Goal: Transaction & Acquisition: Subscribe to service/newsletter

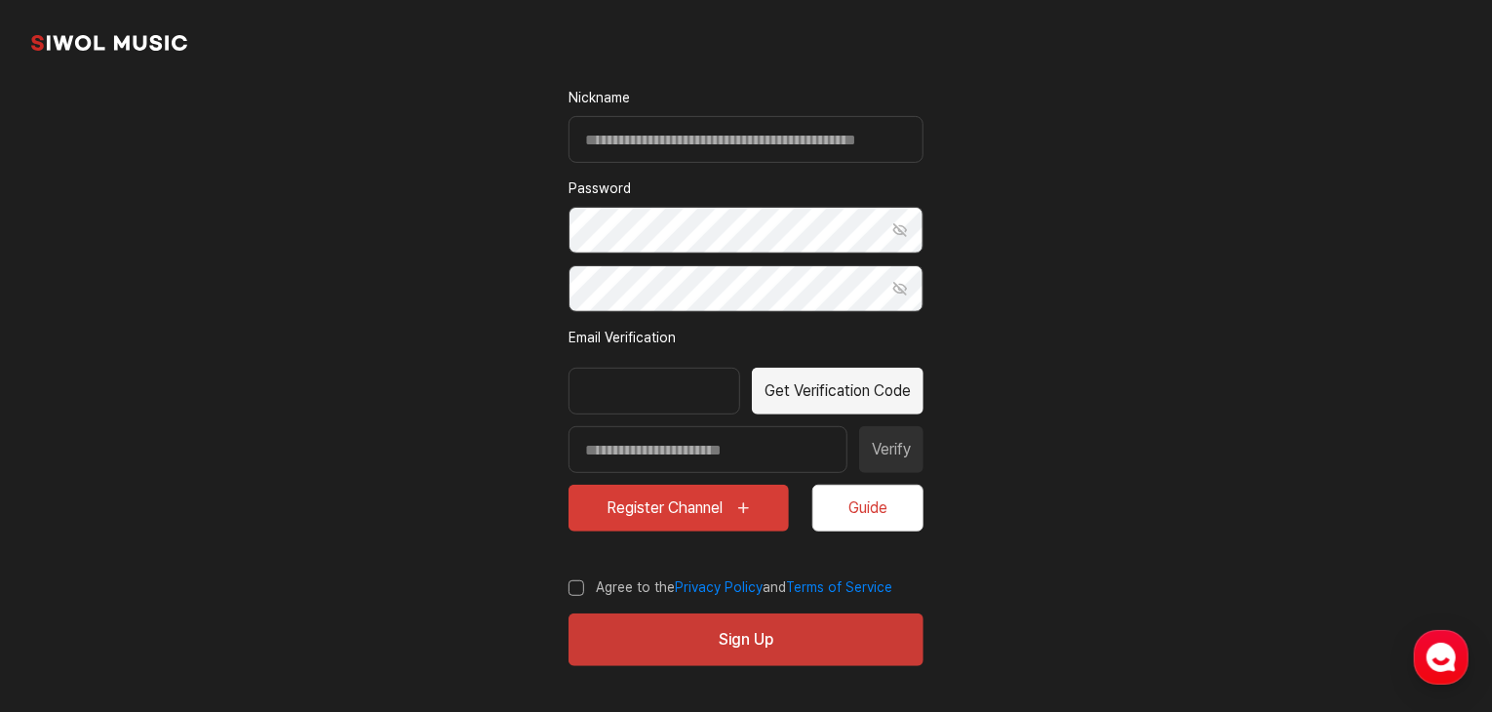
scroll to position [261, 0]
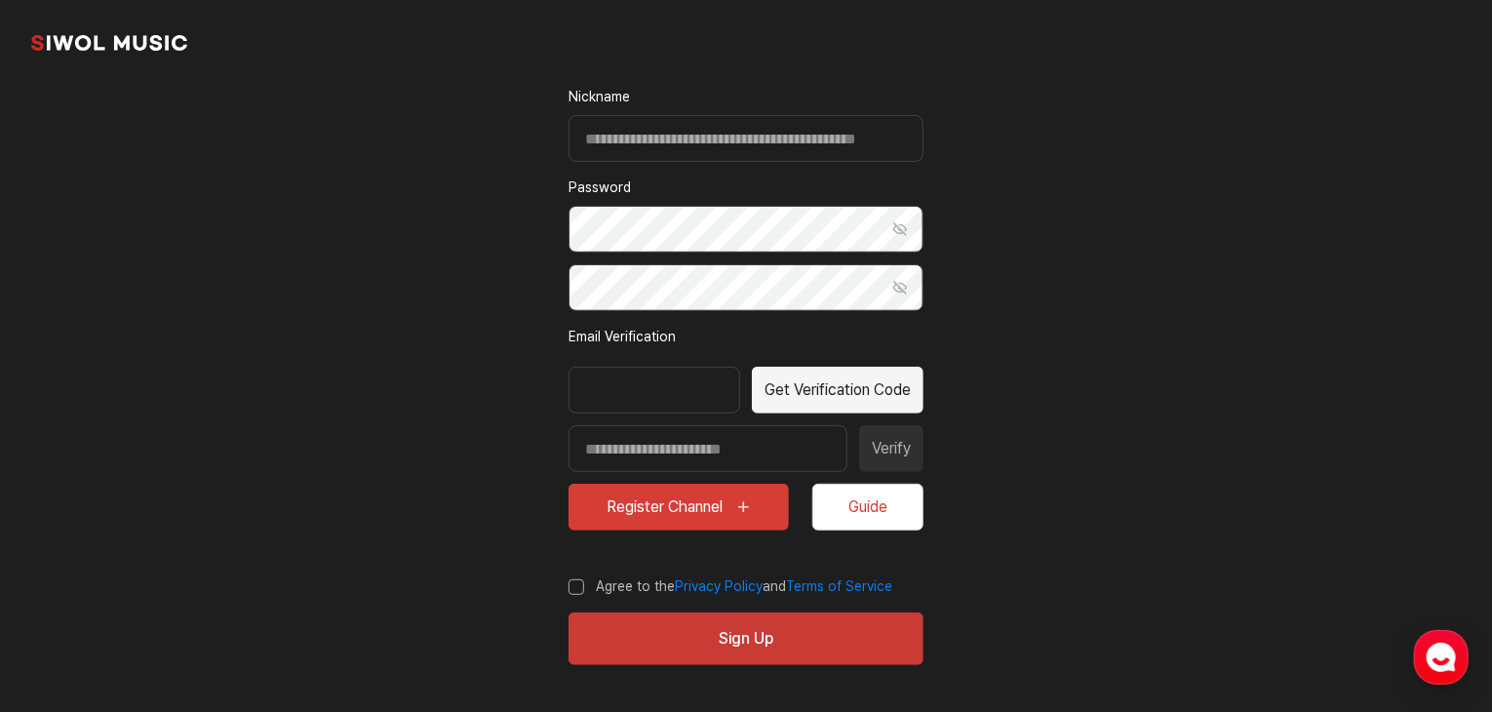
click at [686, 398] on div at bounding box center [654, 390] width 172 height 47
click at [806, 401] on button "Get Verification Code" at bounding box center [838, 390] width 172 height 47
click at [862, 496] on button "Guide" at bounding box center [867, 507] width 111 height 47
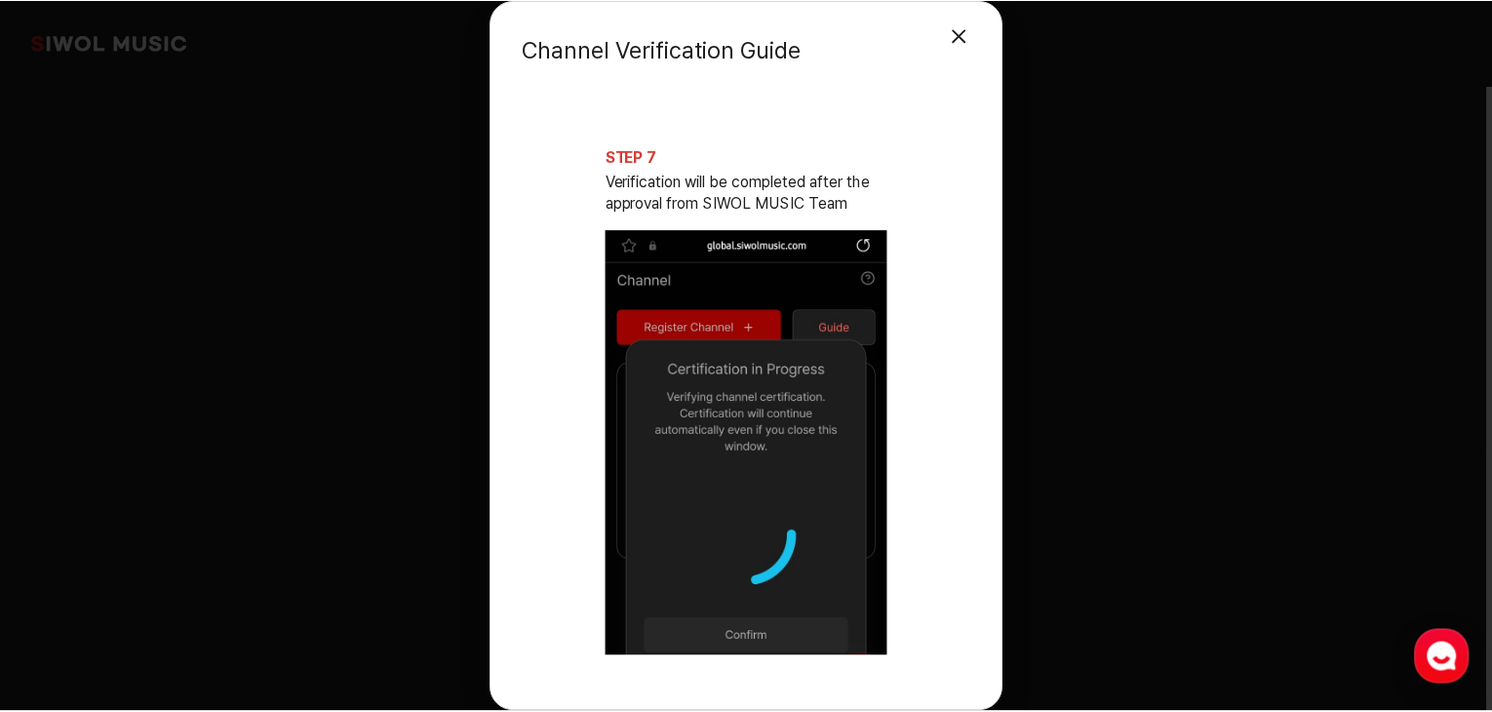
scroll to position [4193, 0]
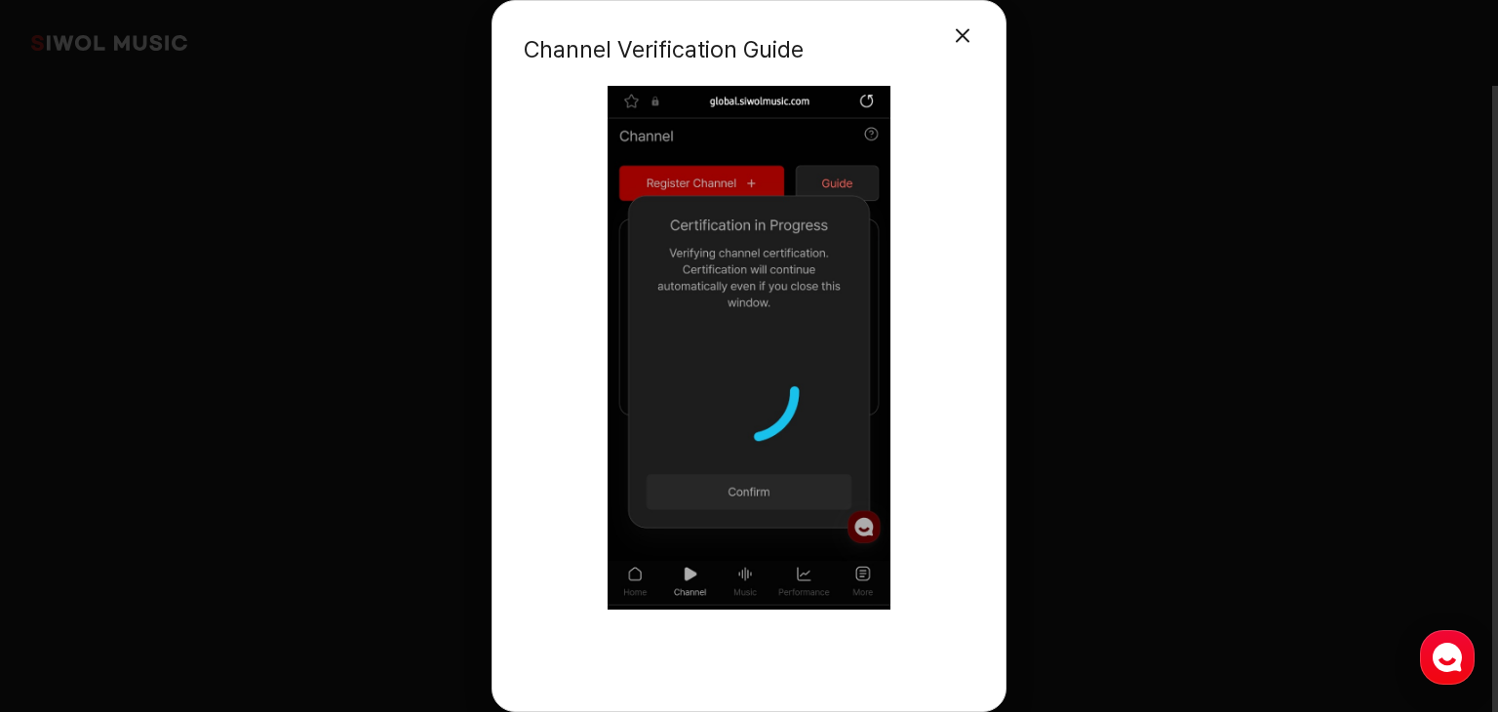
click at [1109, 457] on div "Channel Verification Guide Close Modal STEP 1 Complete YouTube channel URL regi…" at bounding box center [749, 356] width 1498 height 712
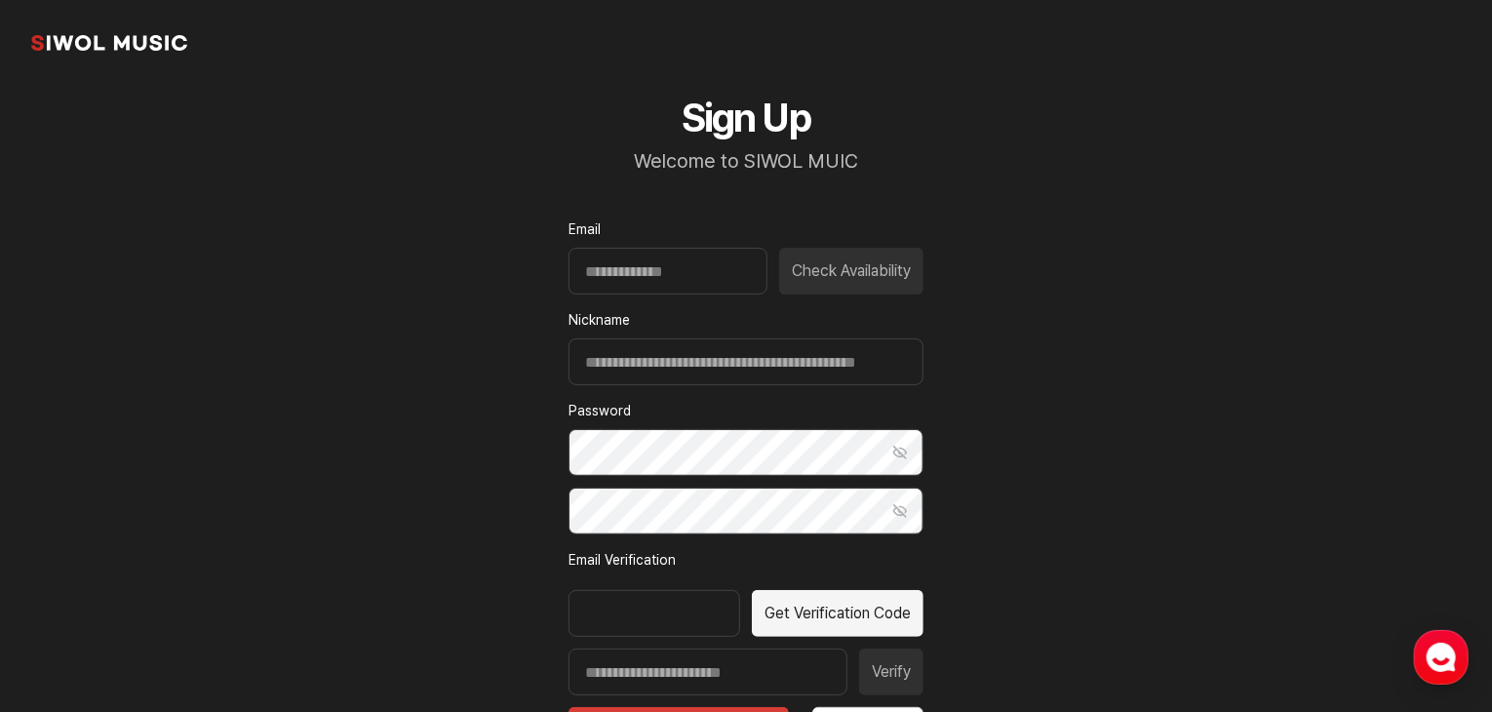
scroll to position [0, 0]
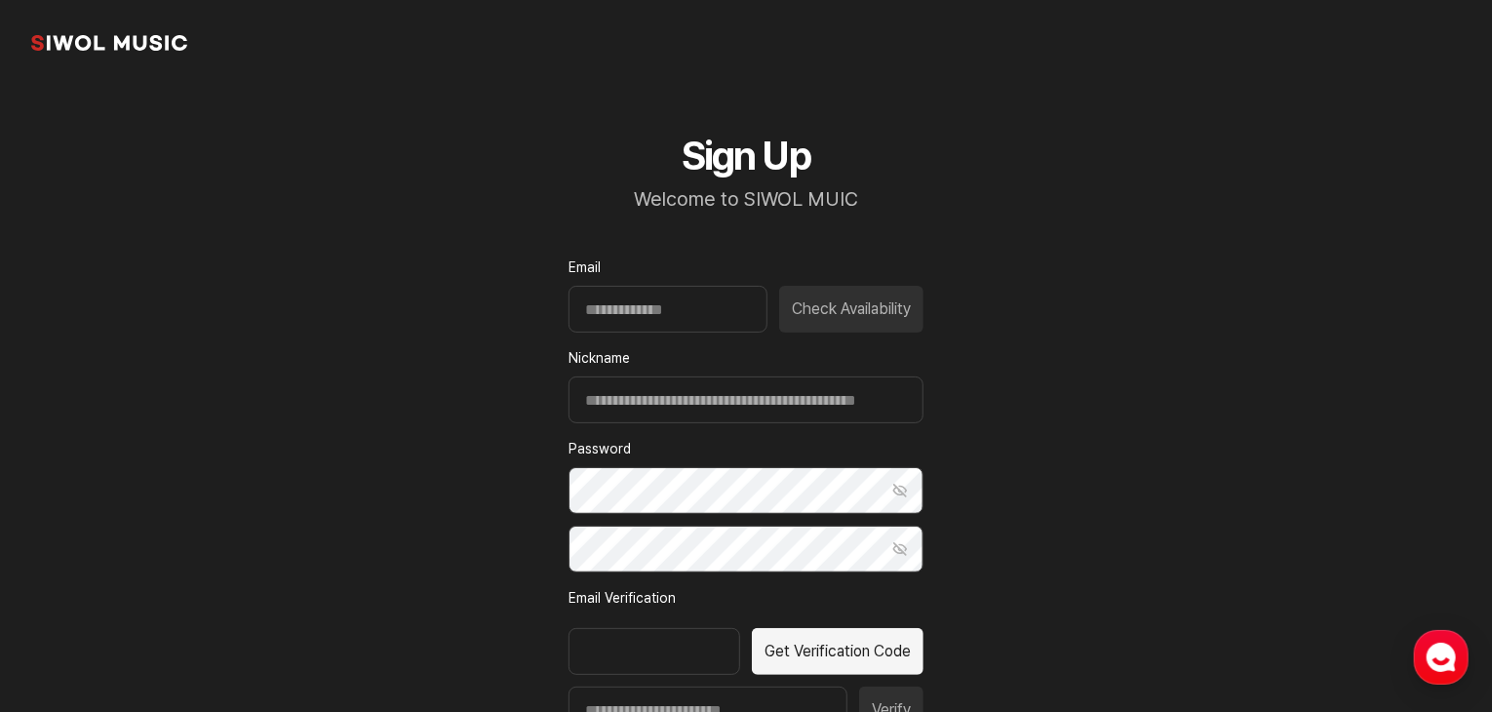
click at [859, 297] on div "Check Availability" at bounding box center [745, 309] width 355 height 47
click at [706, 311] on input "Email" at bounding box center [667, 309] width 199 height 47
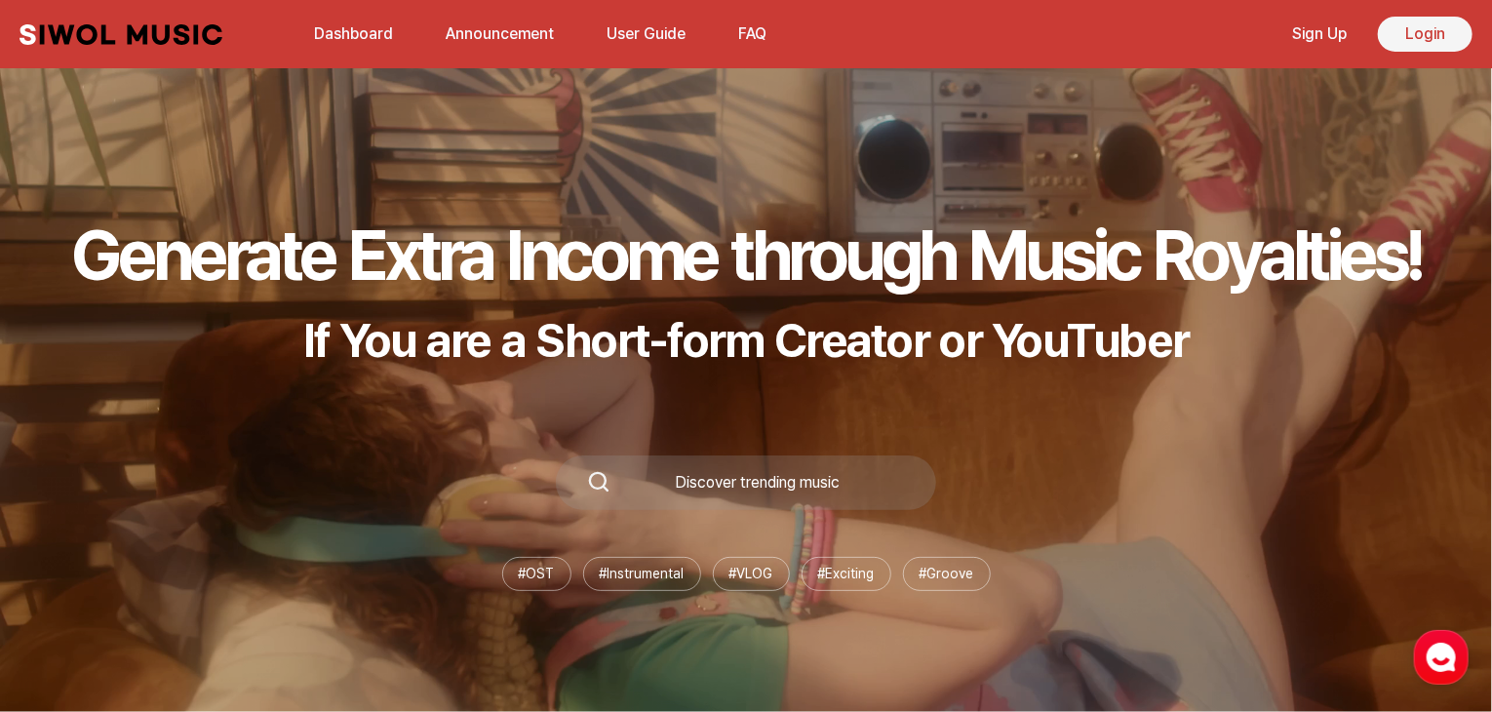
click at [1414, 24] on link "Login" at bounding box center [1425, 34] width 95 height 35
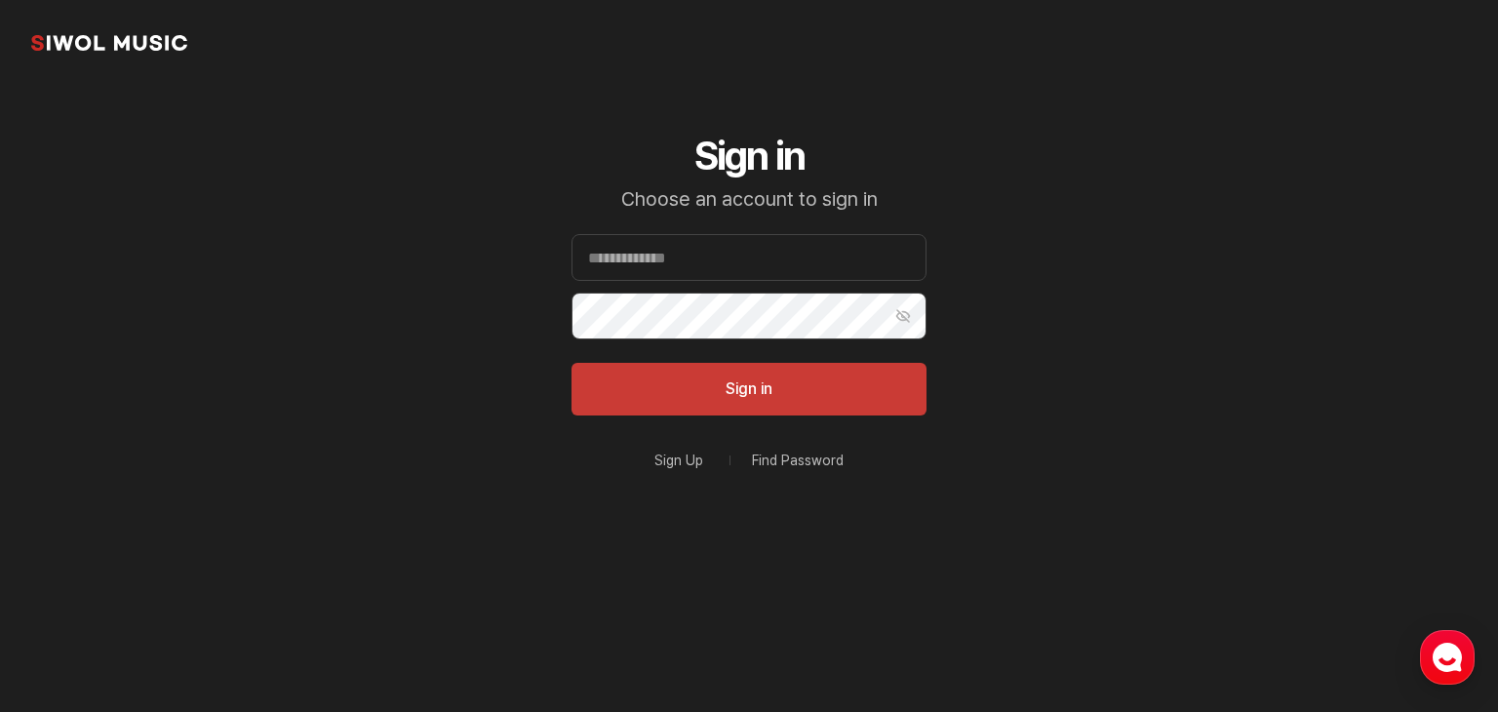
click at [778, 462] on link "Find Password" at bounding box center [798, 460] width 92 height 14
click at [663, 453] on link "Sign Up" at bounding box center [678, 460] width 49 height 14
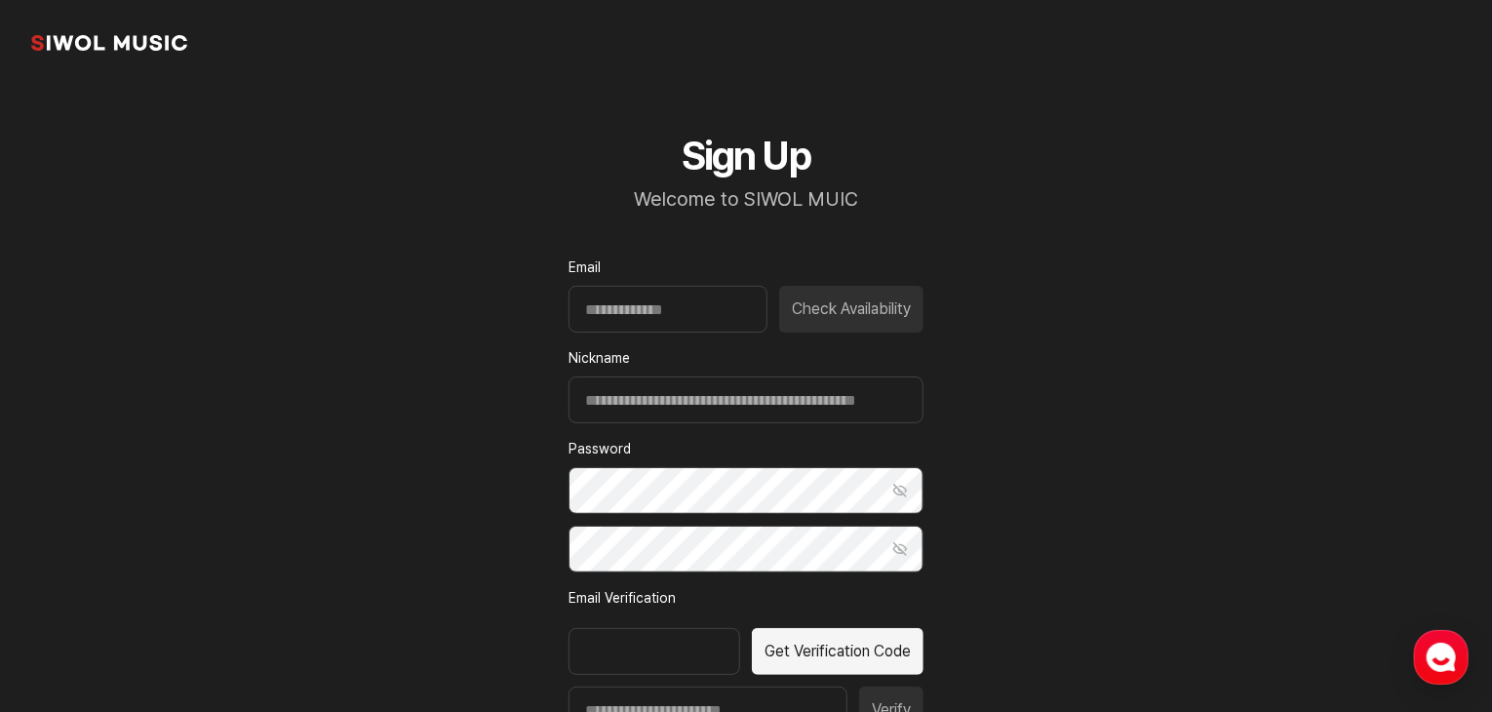
scroll to position [261, 0]
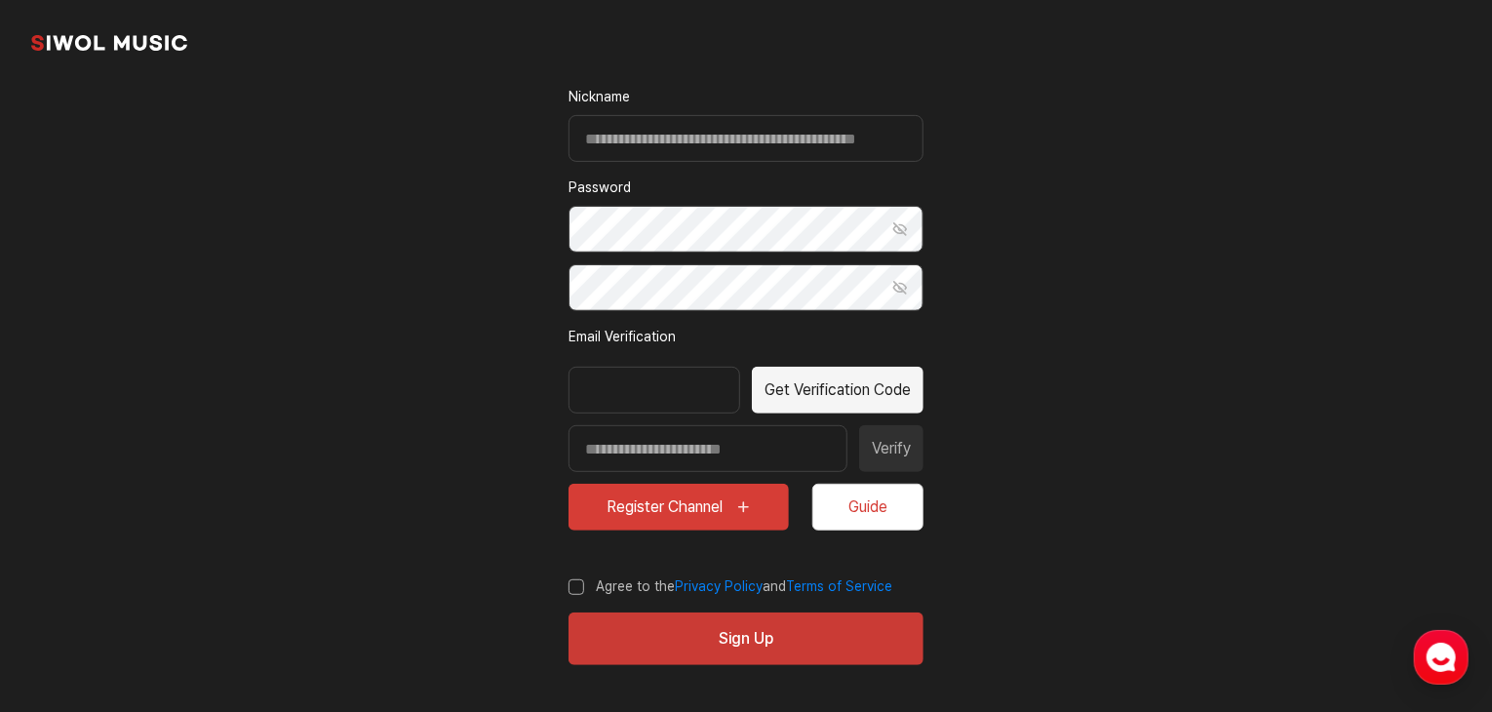
click at [144, 31] on link "common.brand" at bounding box center [109, 42] width 156 height 39
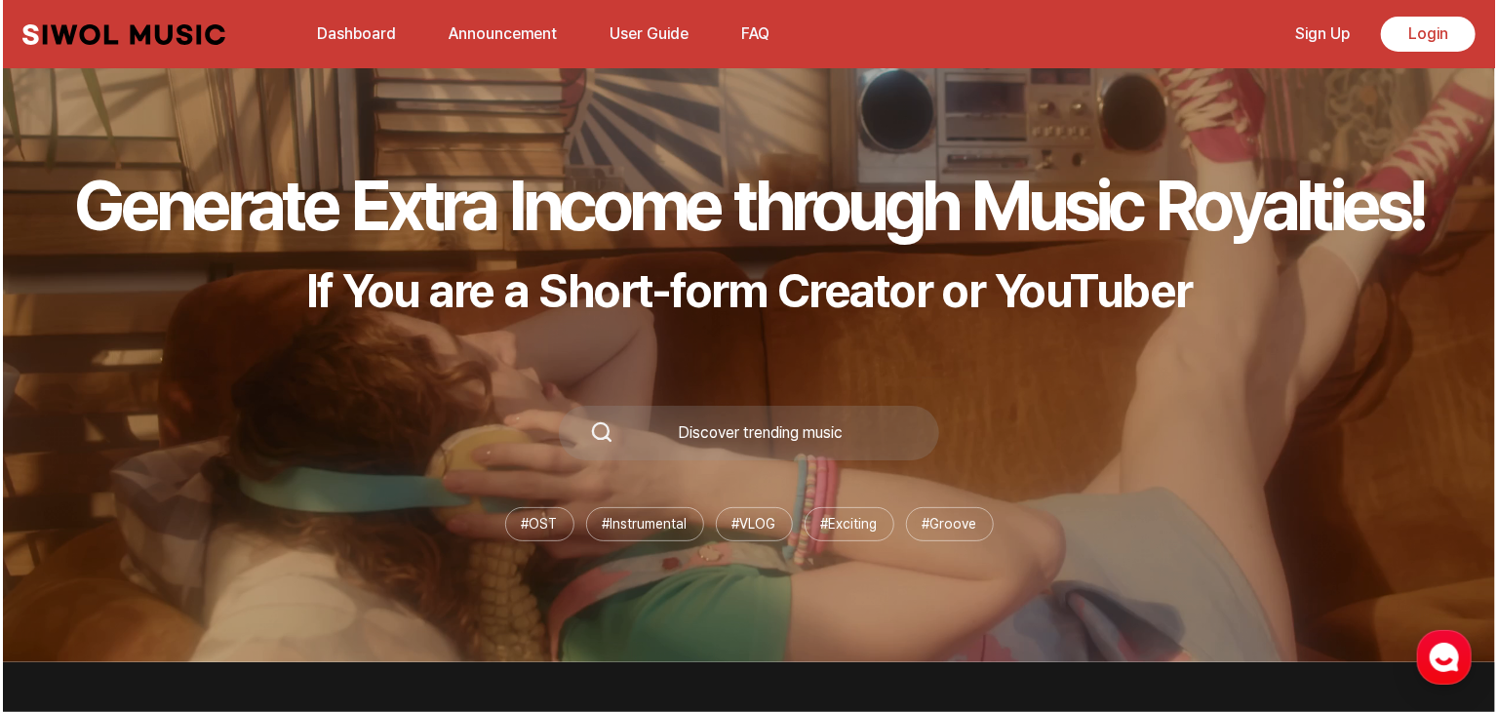
scroll to position [55, 0]
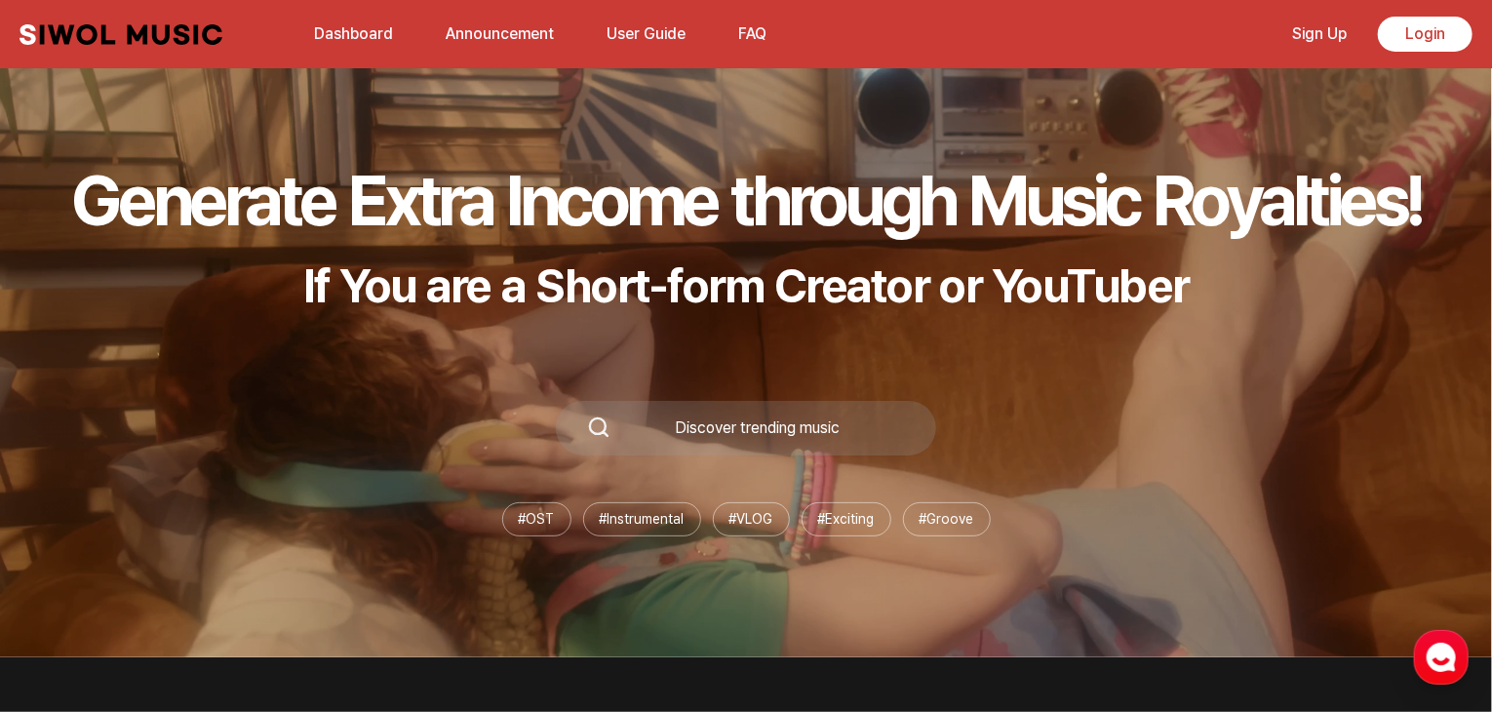
click at [359, 34] on link "Dashboard" at bounding box center [353, 34] width 102 height 42
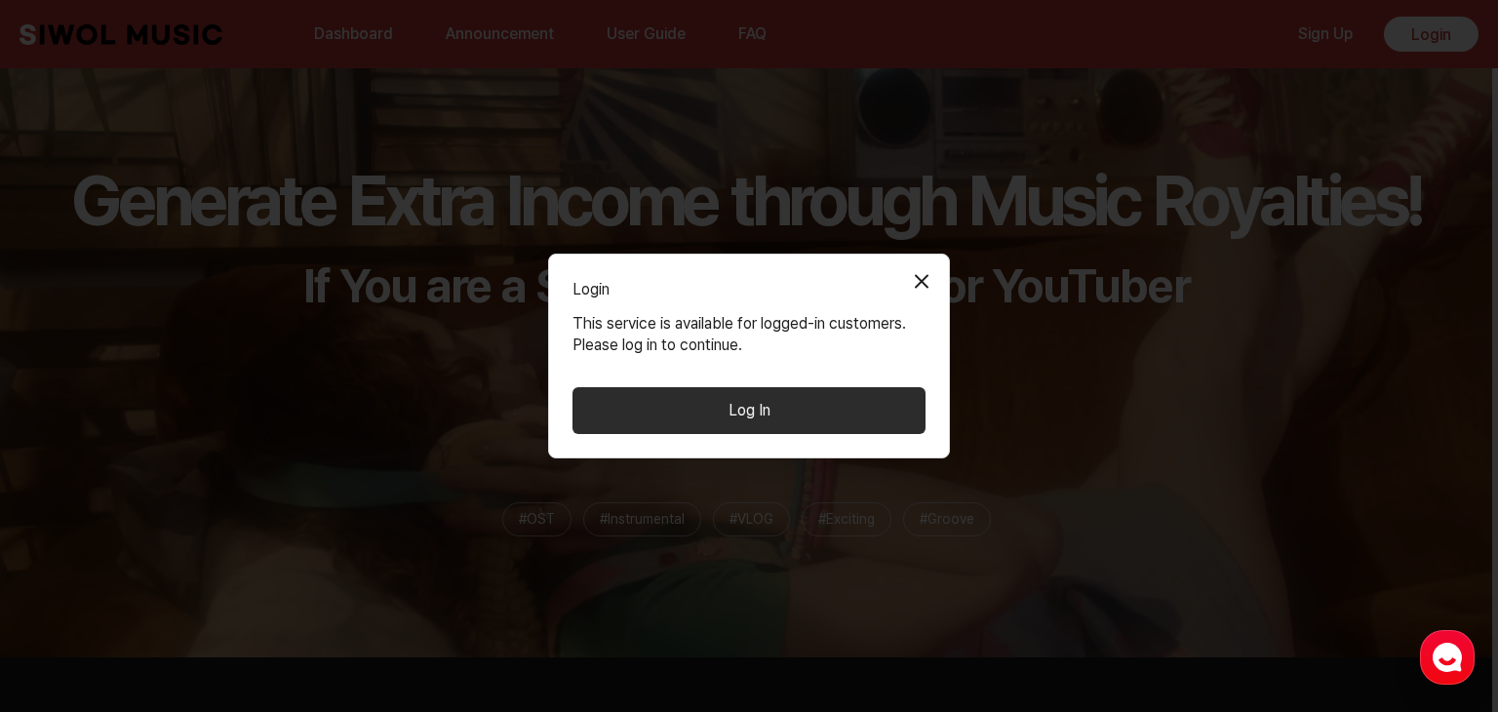
click at [675, 407] on button "Log In" at bounding box center [748, 410] width 353 height 47
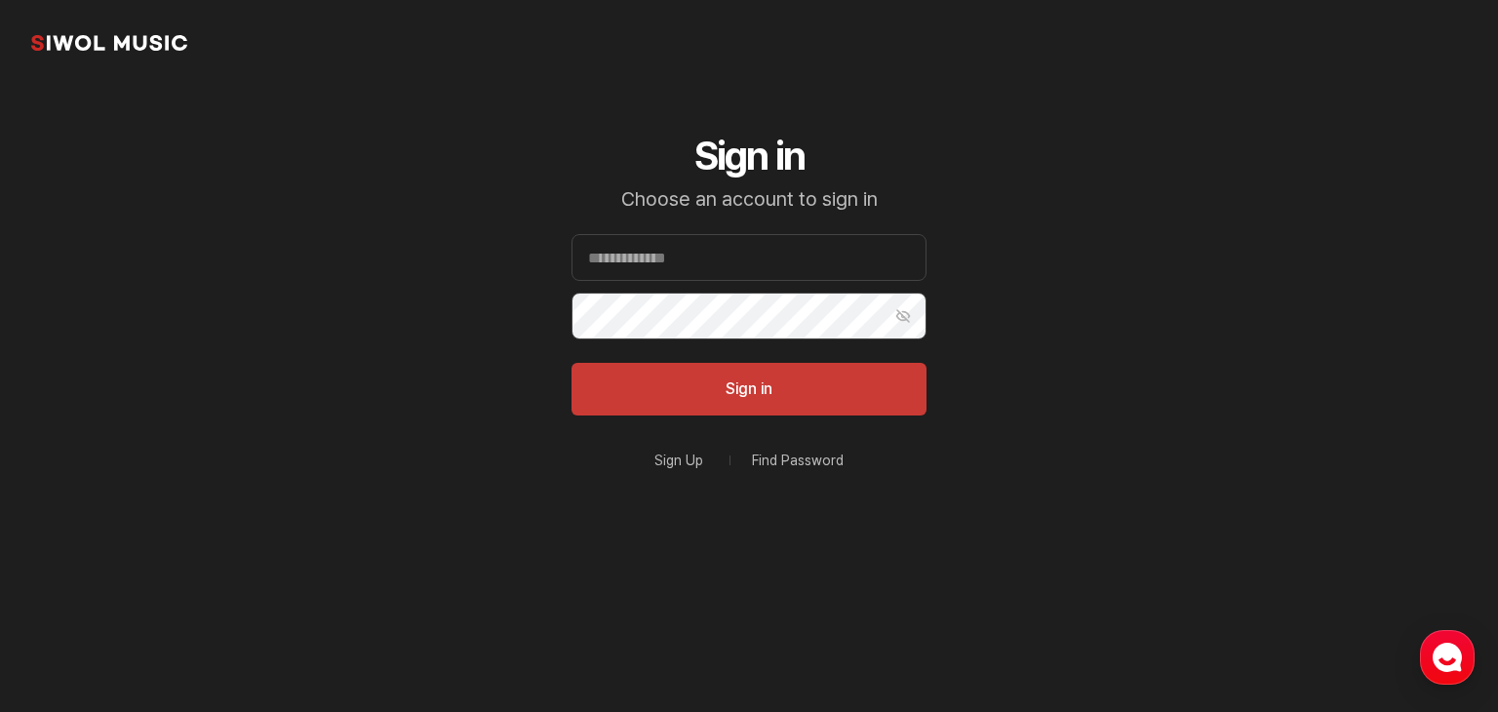
click at [679, 461] on link "Sign Up" at bounding box center [678, 460] width 49 height 14
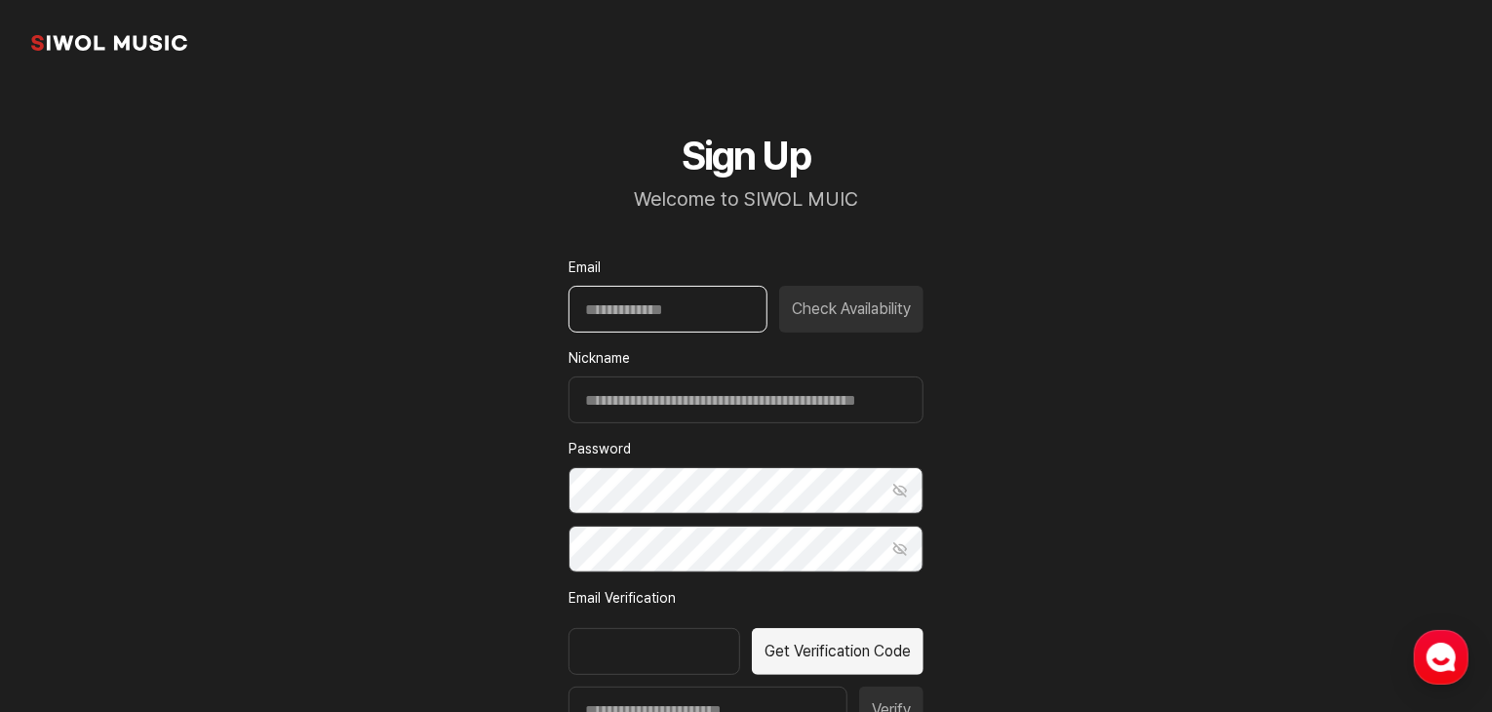
click at [643, 318] on input "Email" at bounding box center [667, 309] width 199 height 47
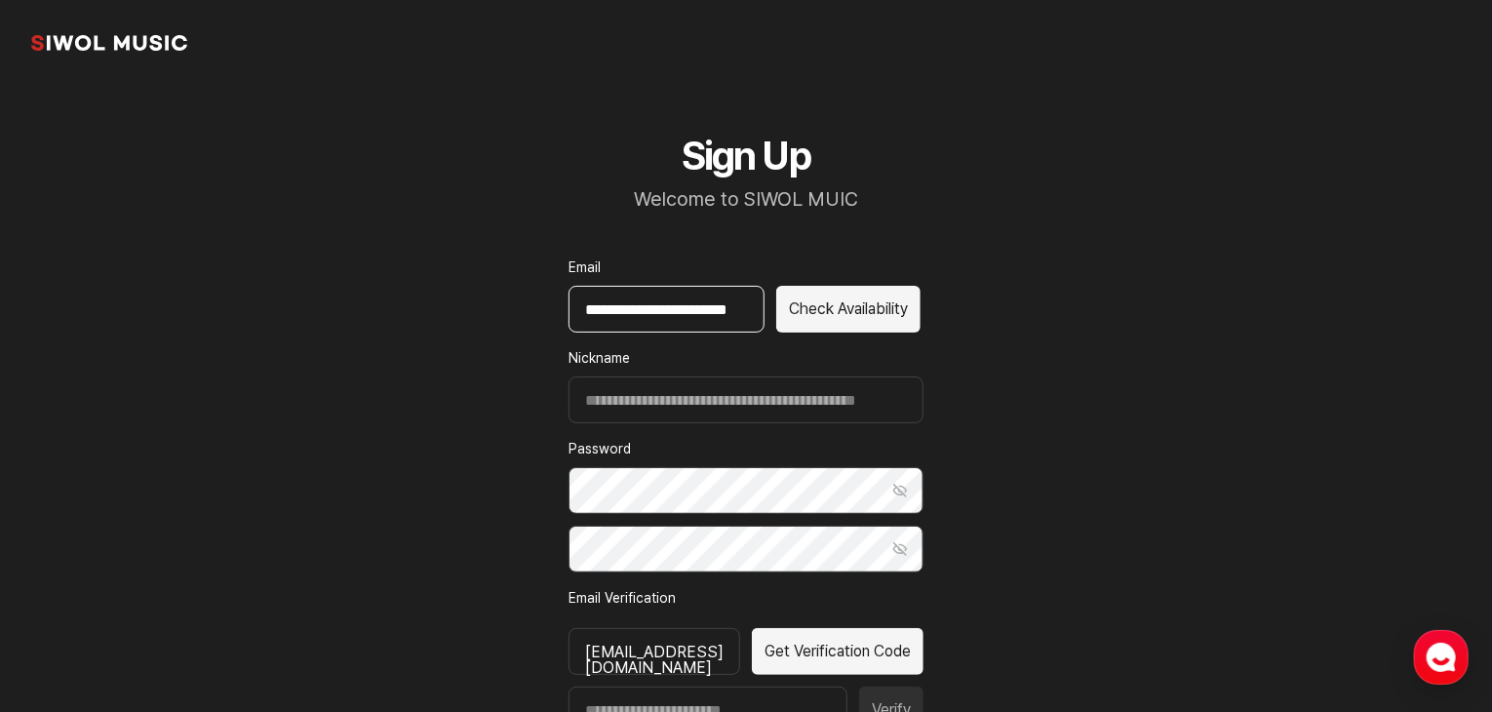
scroll to position [0, 32]
type input "**********"
click at [849, 306] on button "Check Availability" at bounding box center [848, 309] width 144 height 47
click at [844, 315] on button "Check Availability" at bounding box center [848, 309] width 144 height 47
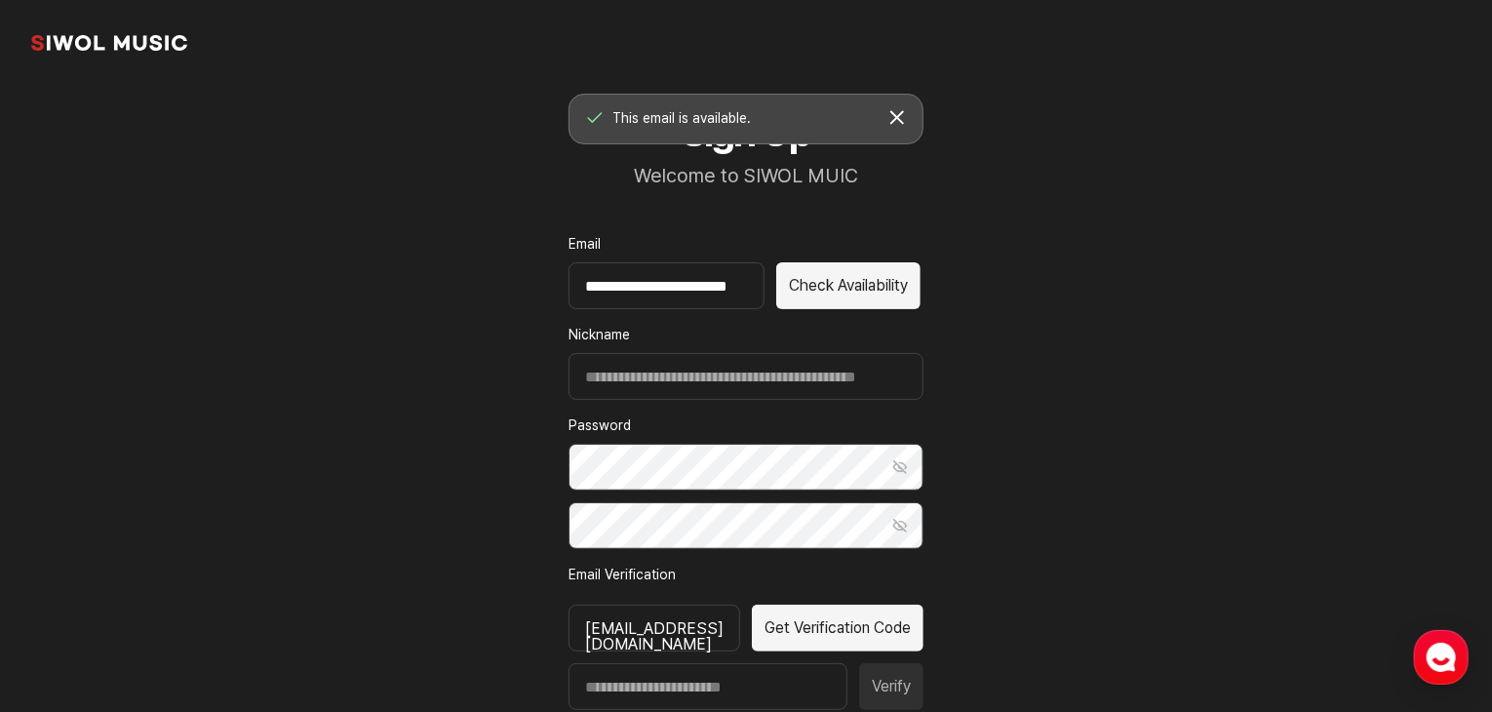
scroll to position [26, 0]
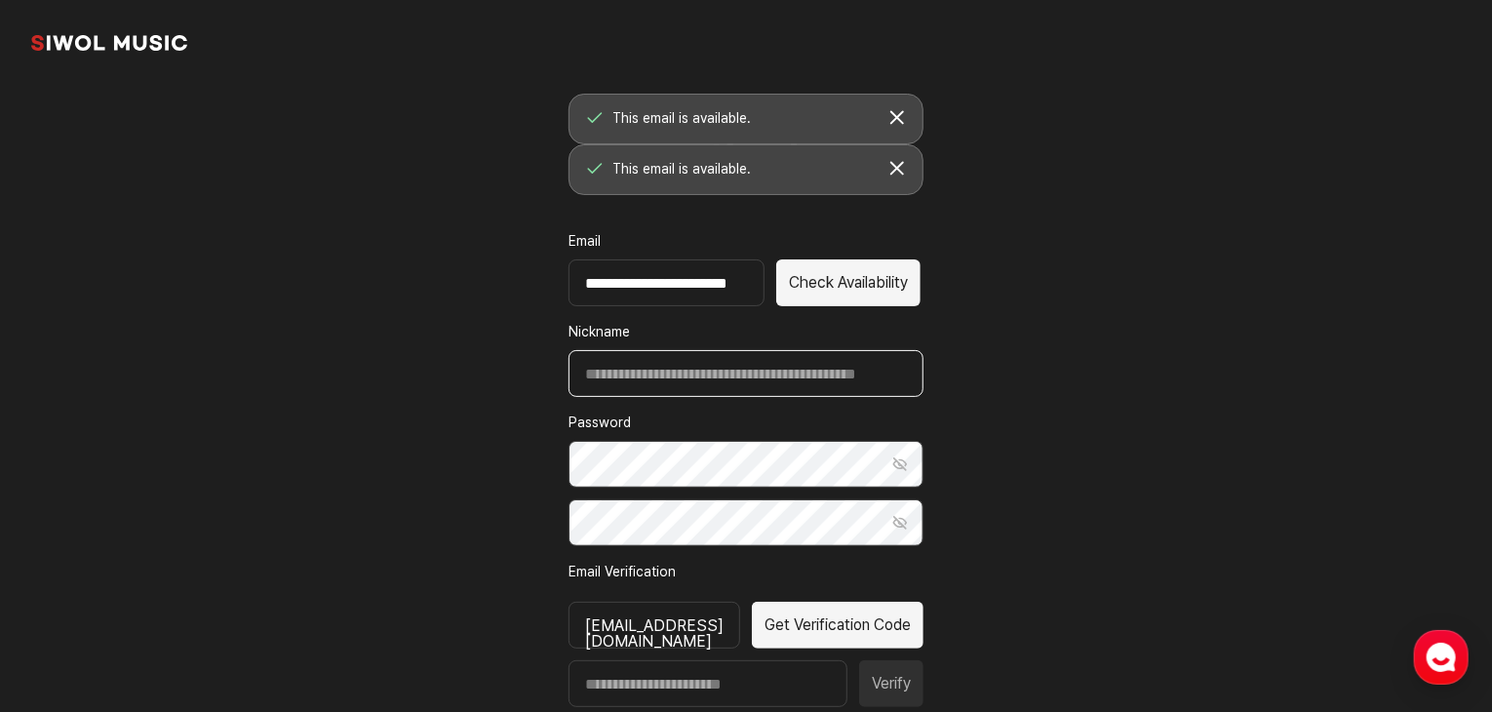
click at [674, 380] on input "Nickname" at bounding box center [745, 373] width 355 height 47
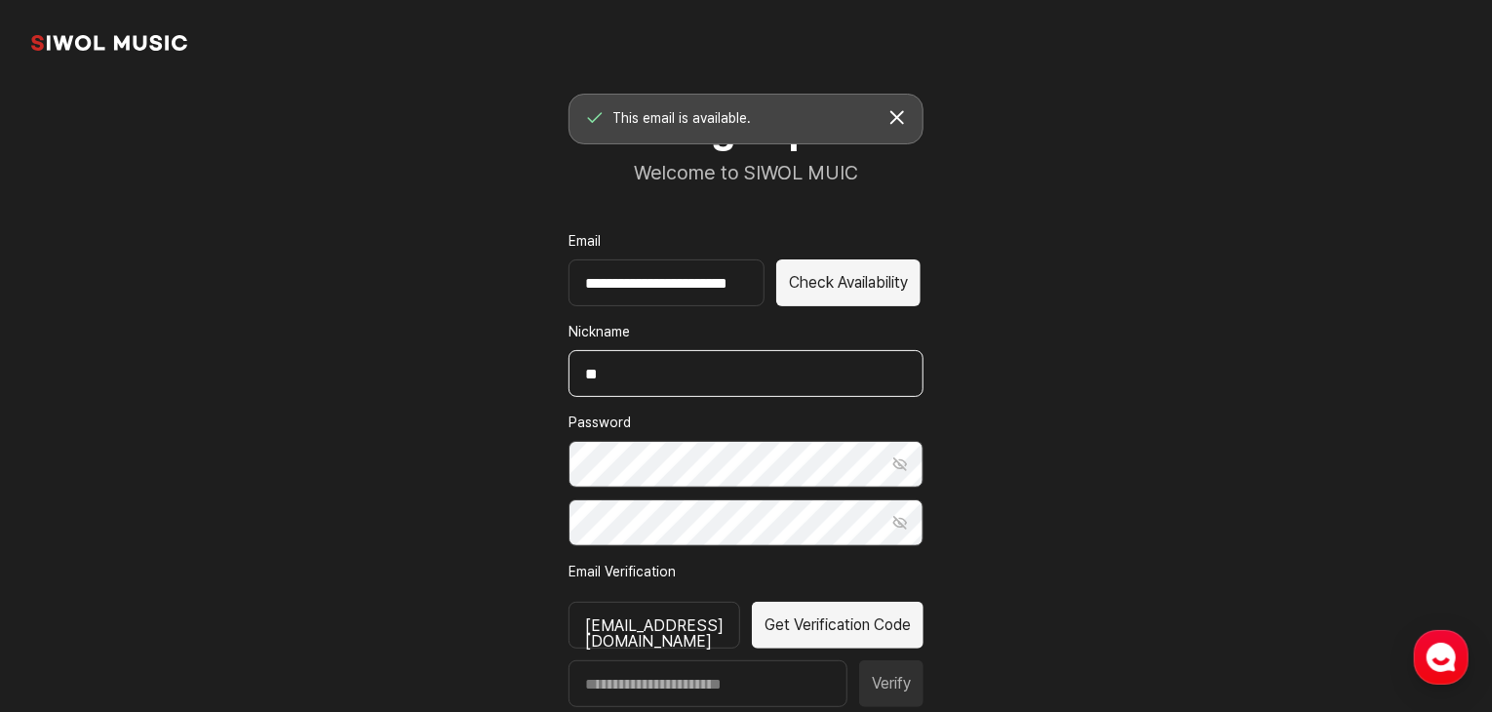
type input "*"
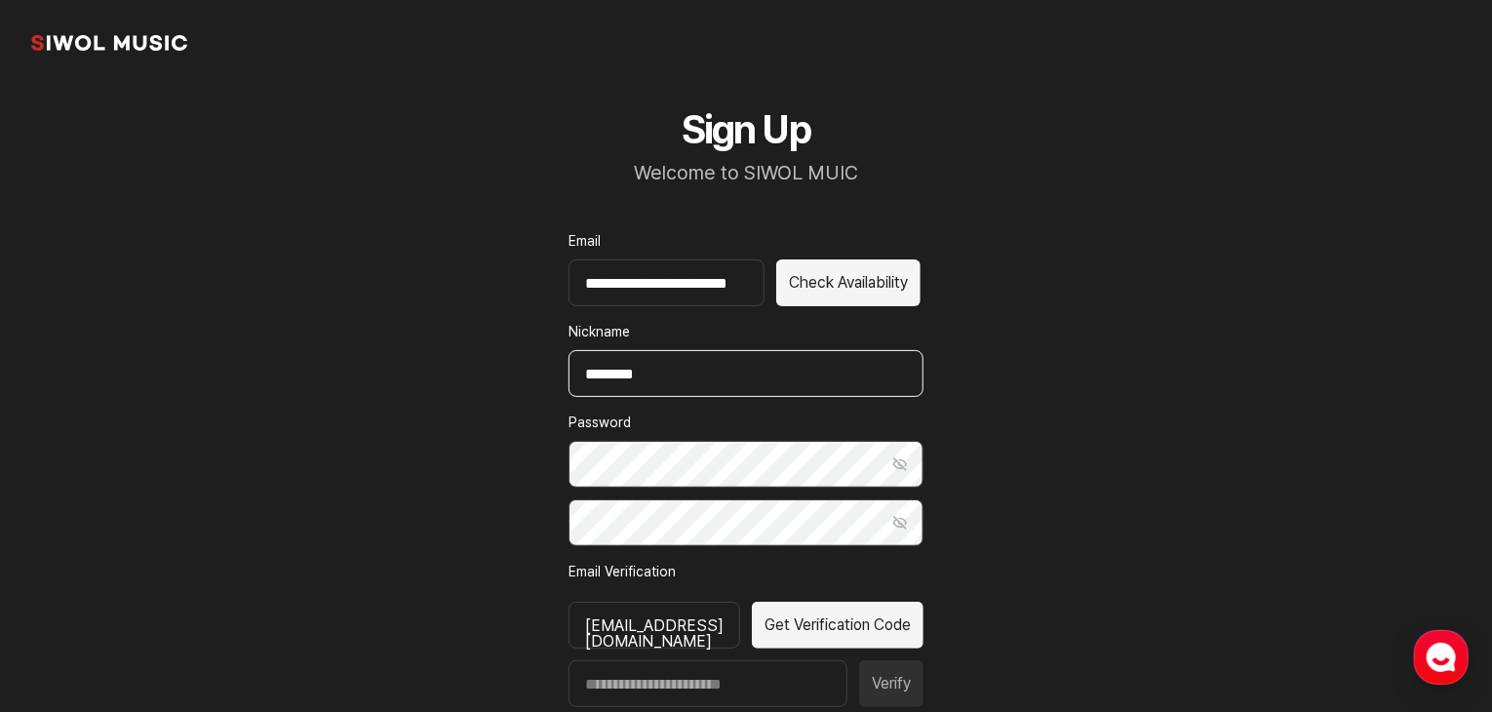
type input "********"
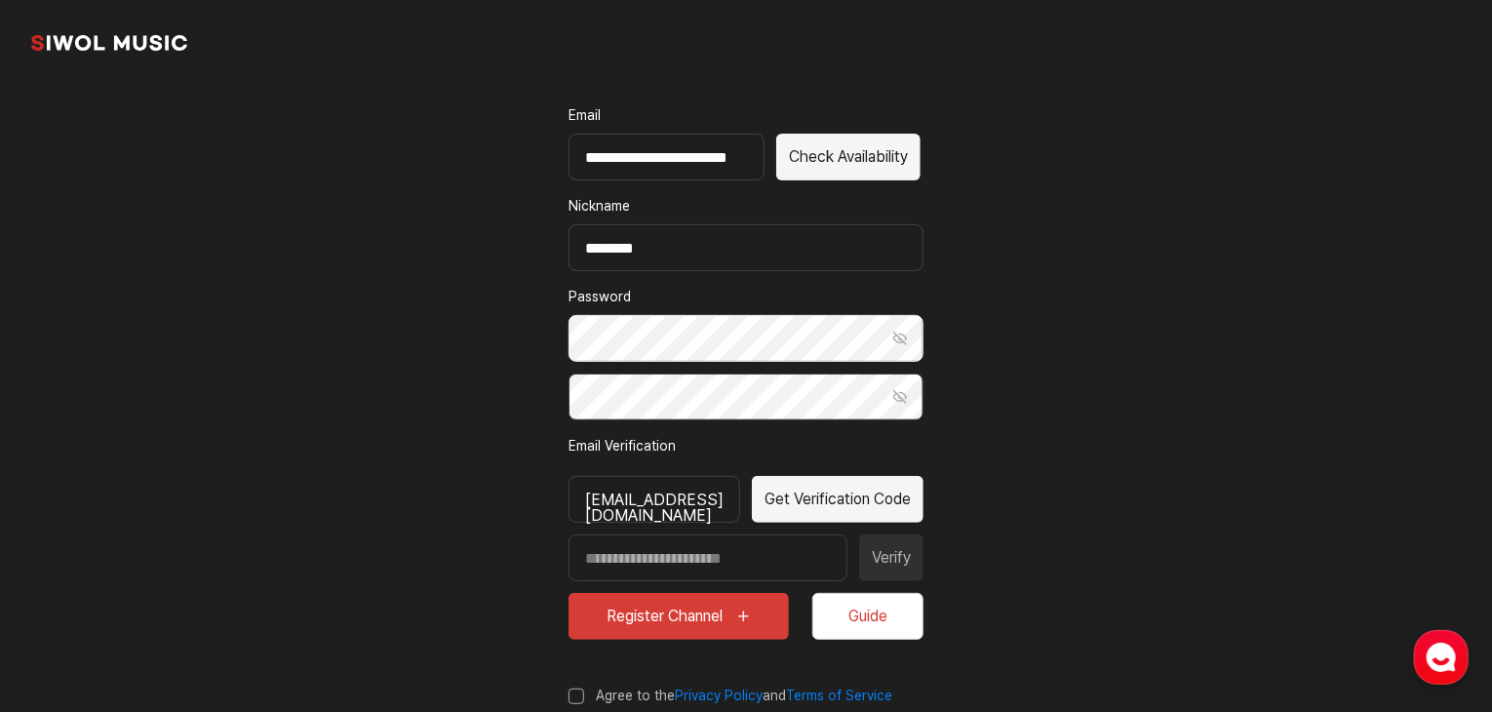
scroll to position [155, 0]
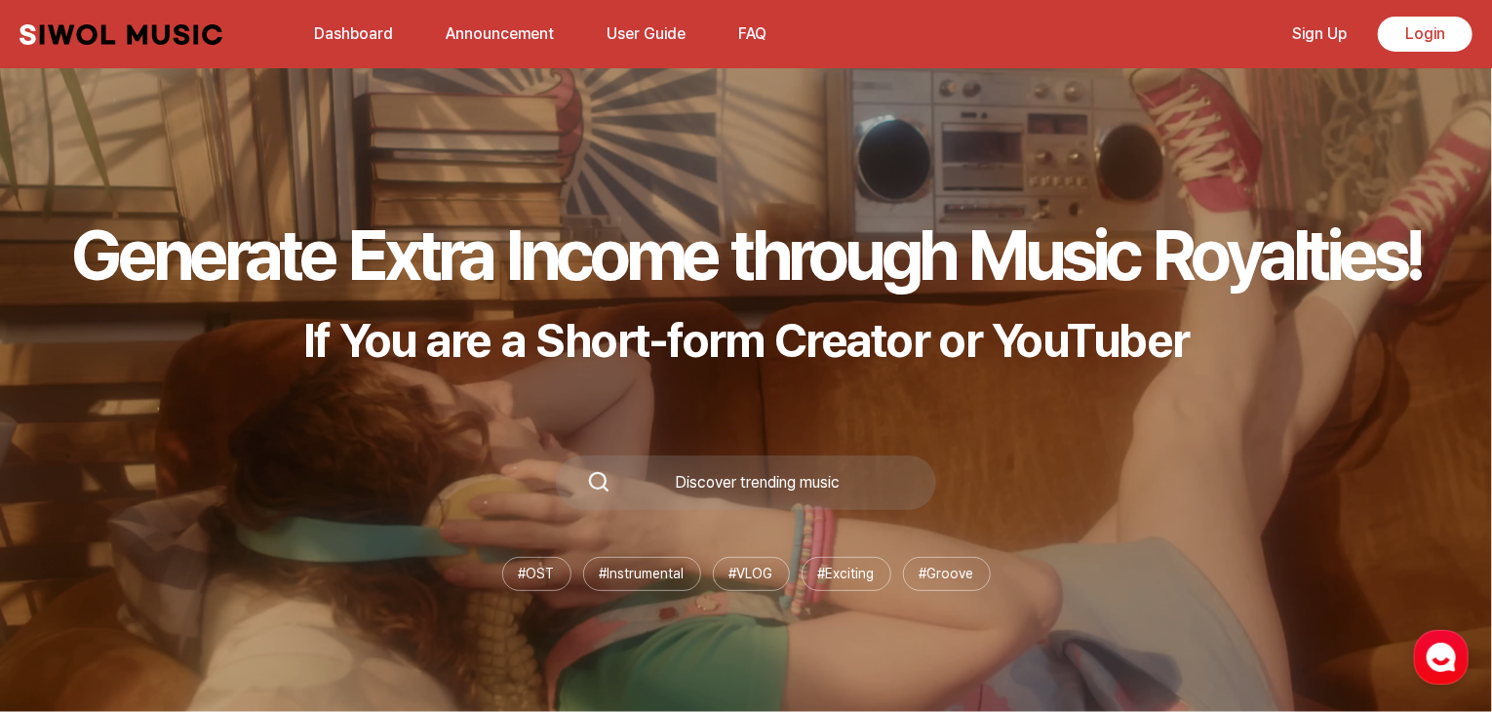
click at [1330, 42] on link "Sign Up" at bounding box center [1319, 34] width 78 height 42
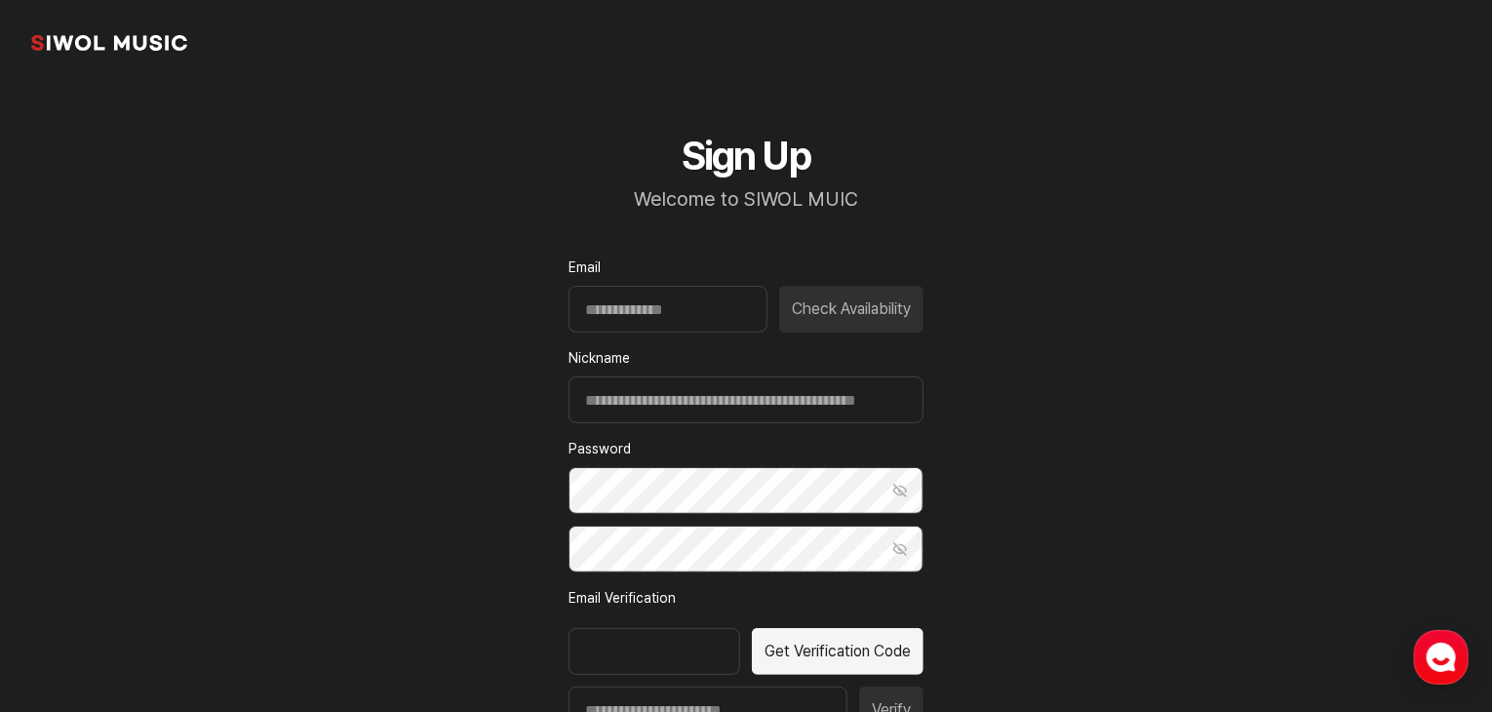
scroll to position [261, 0]
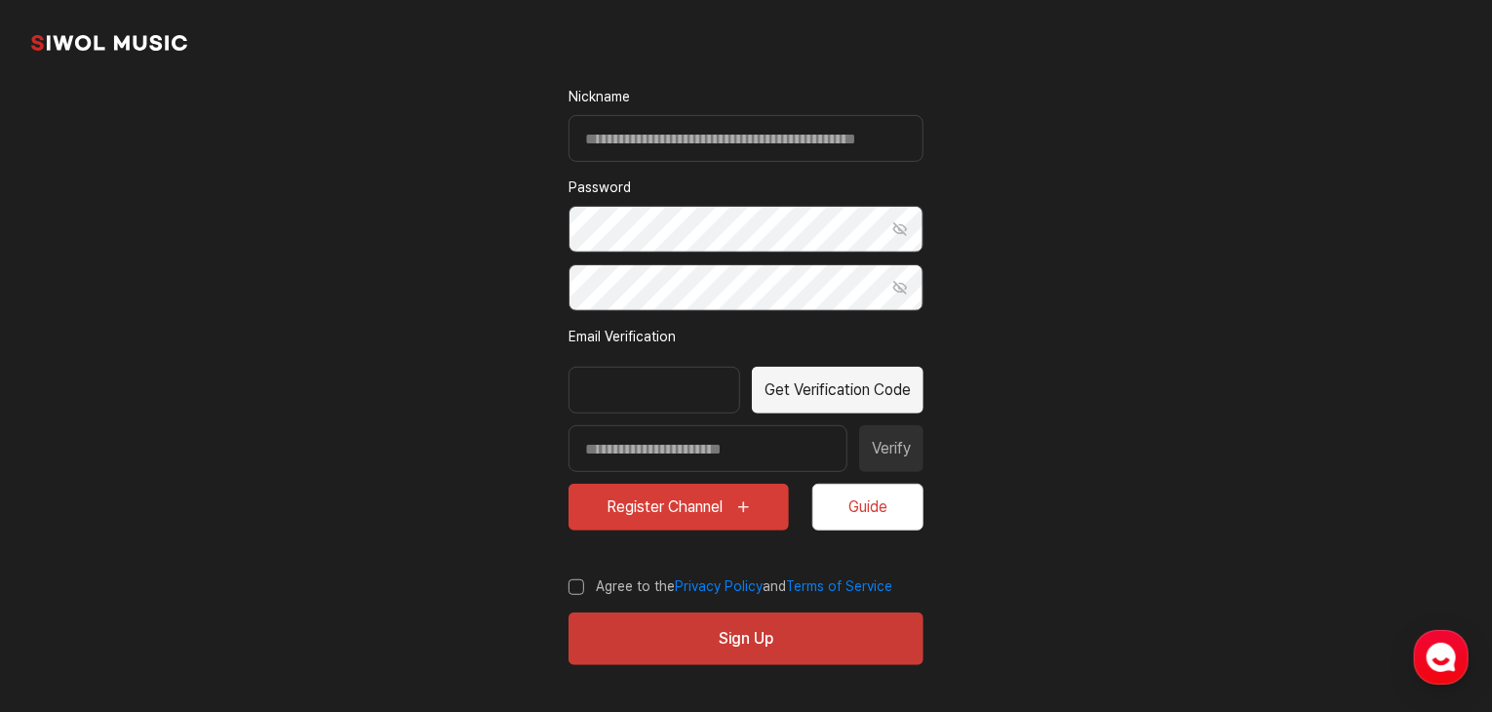
click at [666, 516] on button "Register Channel" at bounding box center [678, 507] width 220 height 47
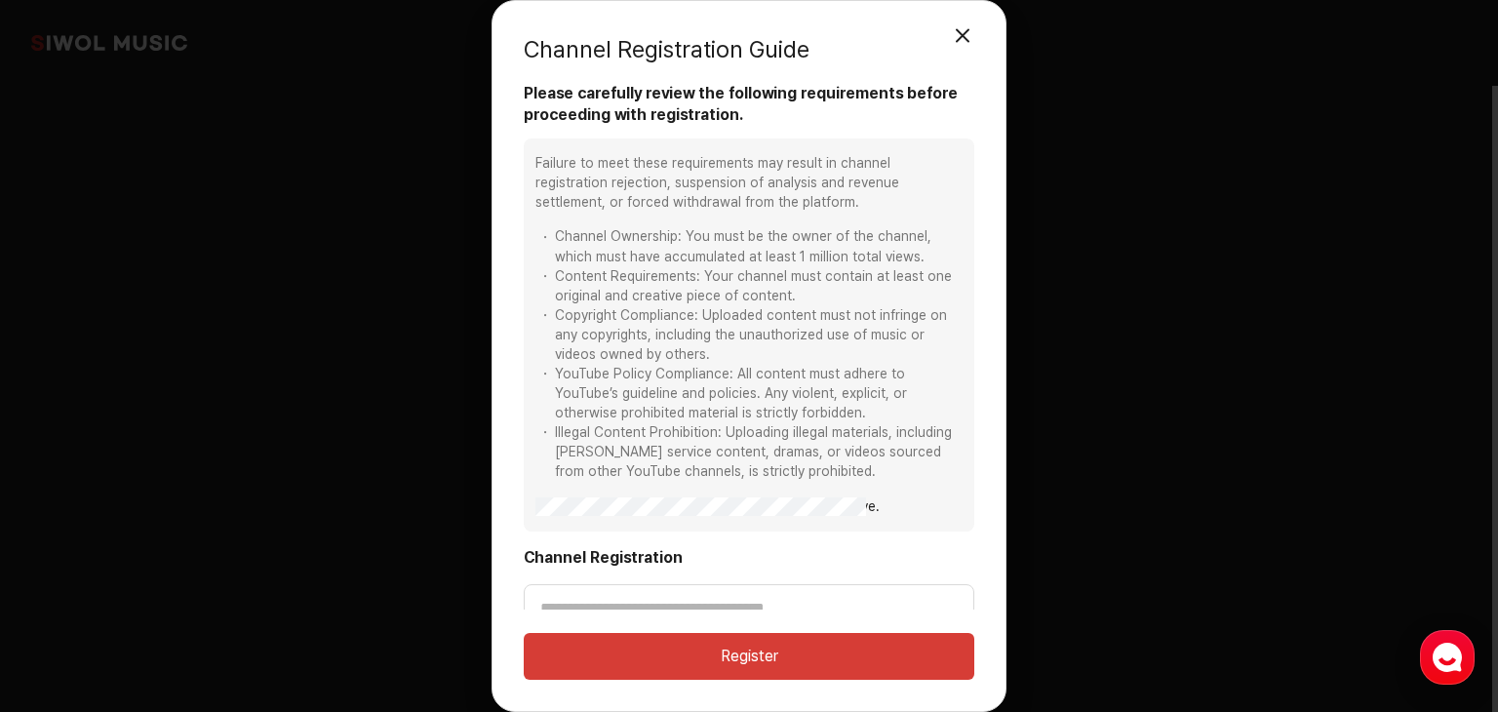
click at [958, 26] on button "모달 닫기" at bounding box center [962, 36] width 39 height 39
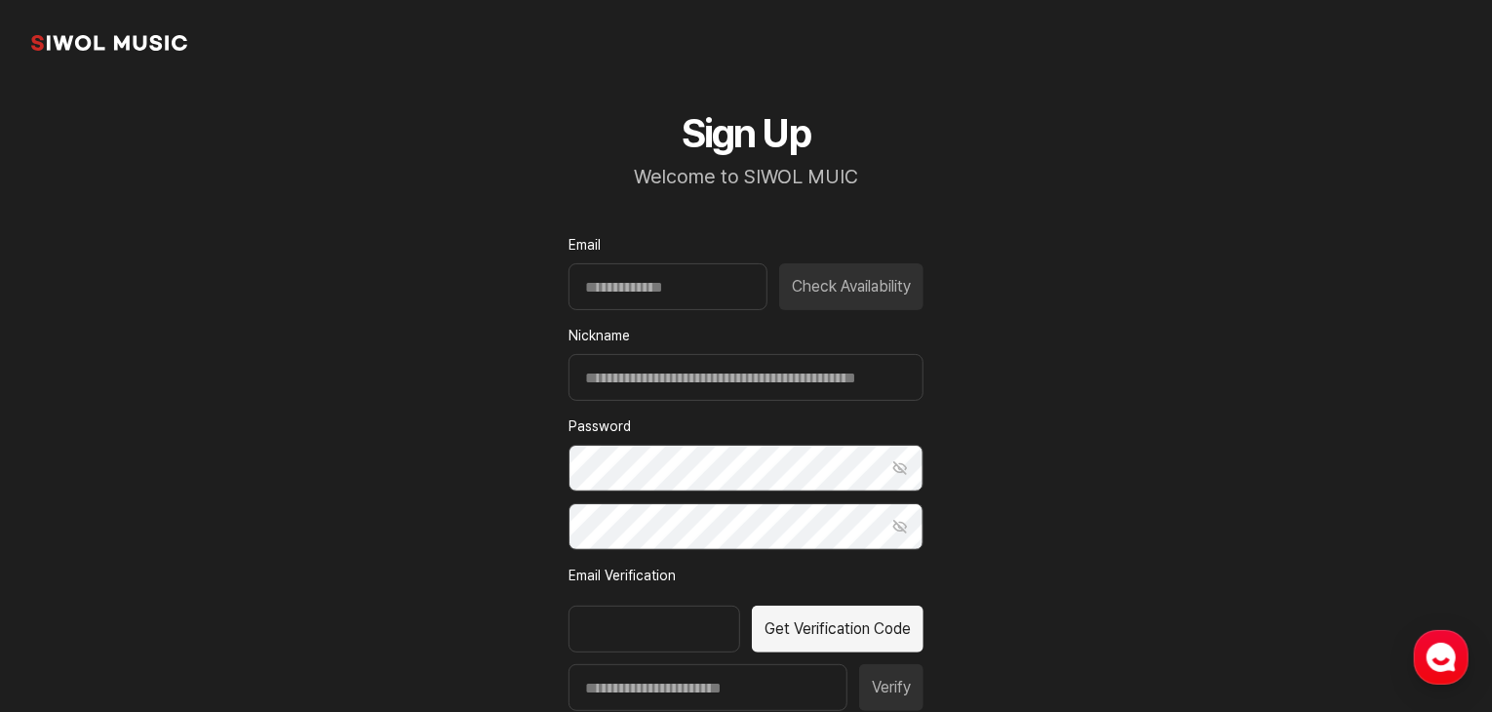
scroll to position [0, 0]
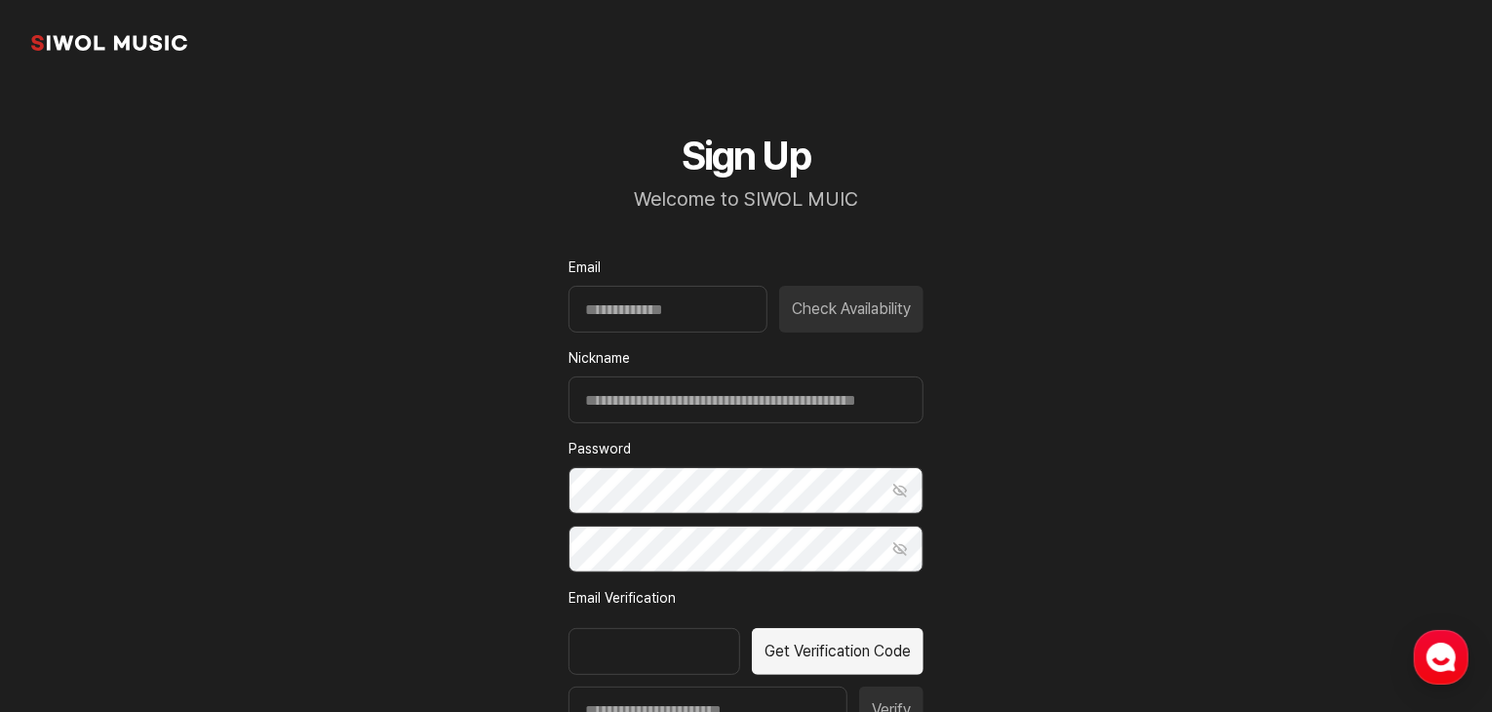
click at [122, 48] on link "common.brand" at bounding box center [109, 42] width 156 height 39
